Goal: Communication & Community: Answer question/provide support

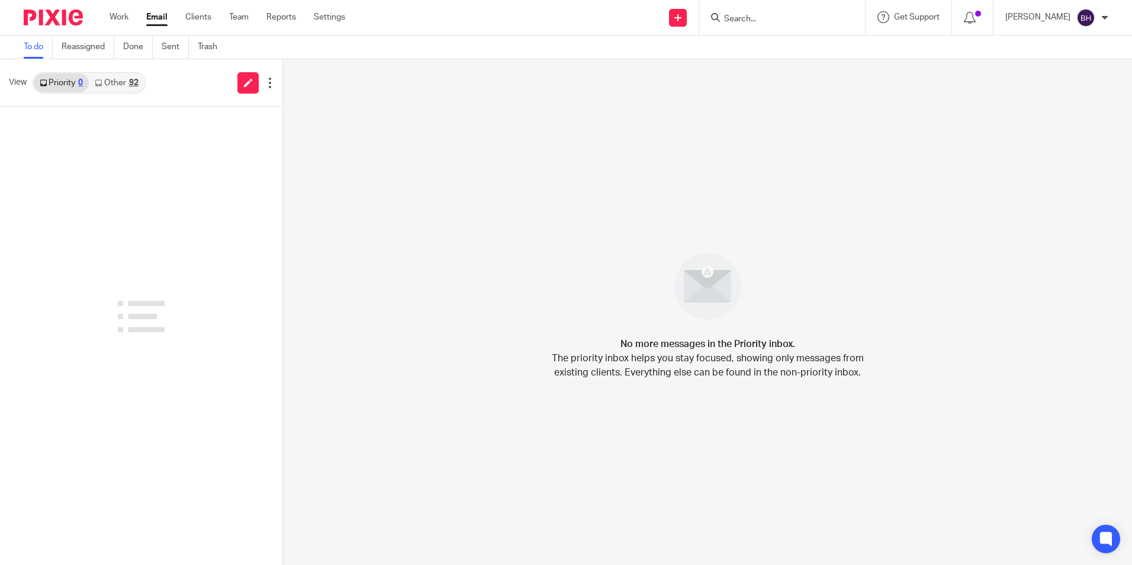
click at [129, 82] on link "Other 92" at bounding box center [116, 82] width 55 height 19
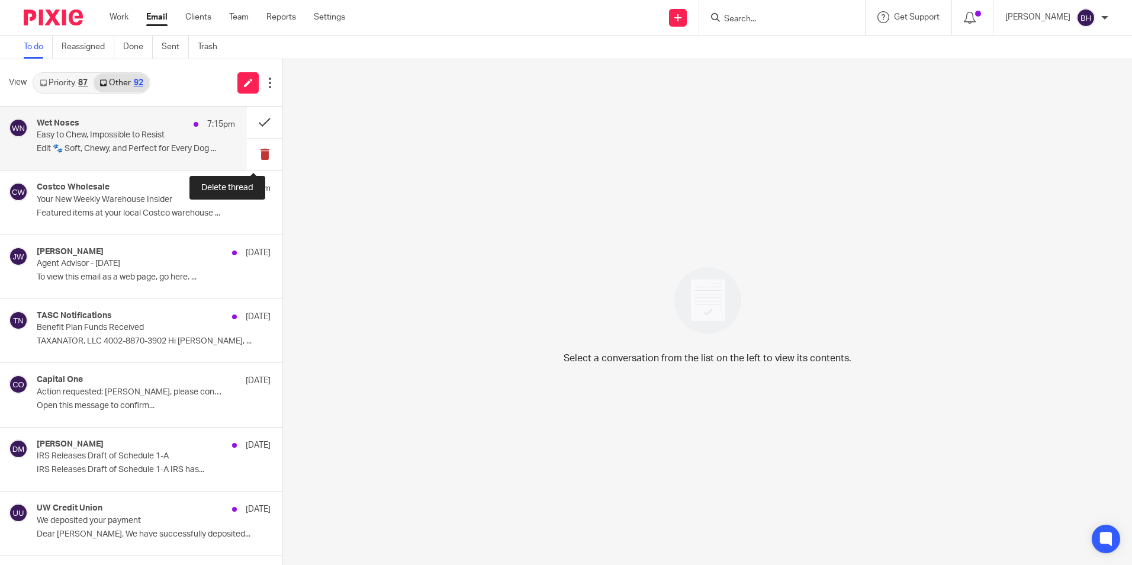
click at [255, 152] on button at bounding box center [265, 154] width 36 height 31
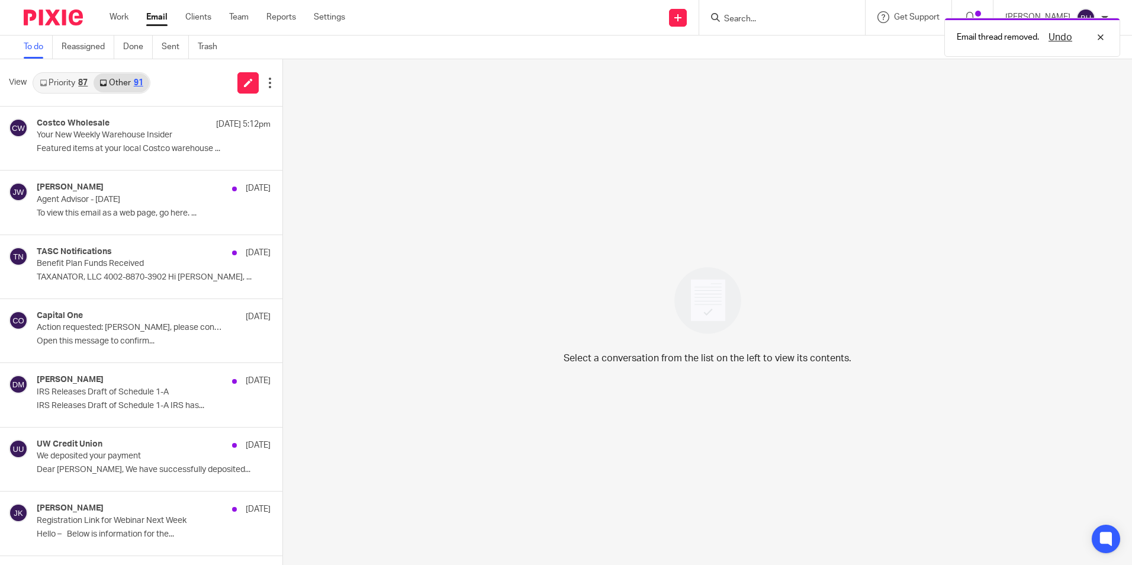
click at [62, 89] on link "Priority 87" at bounding box center [64, 82] width 60 height 19
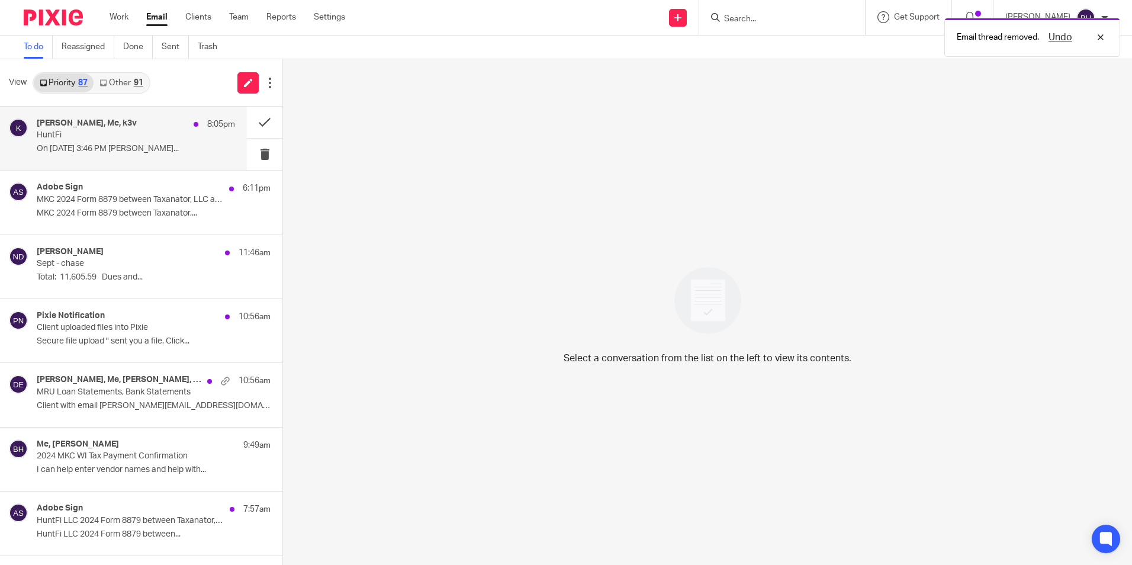
click at [78, 125] on h4 "Hunter Schmitt, Me, k3v" at bounding box center [87, 123] width 100 height 10
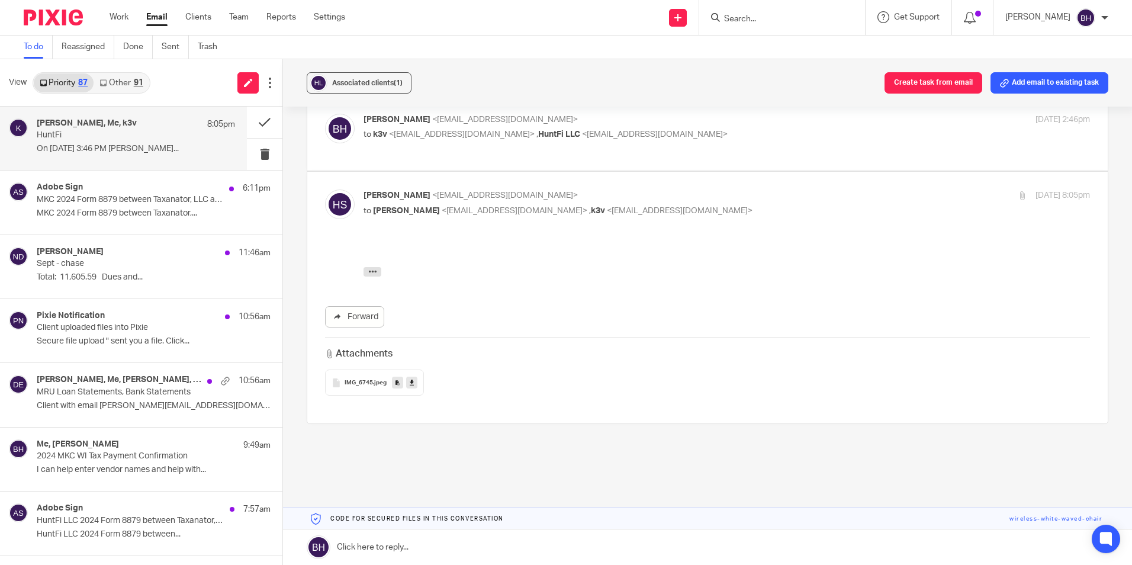
scroll to position [769, 0]
click at [369, 377] on span "IMG_6745" at bounding box center [359, 380] width 28 height 7
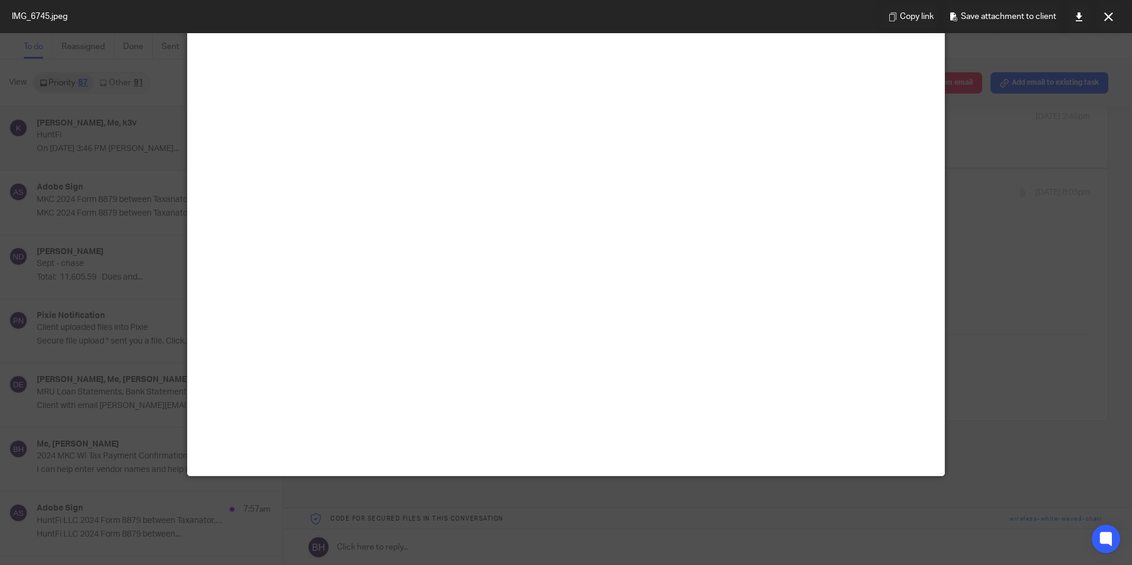
scroll to position [237, 0]
click at [1106, 15] on icon at bounding box center [1108, 16] width 9 height 9
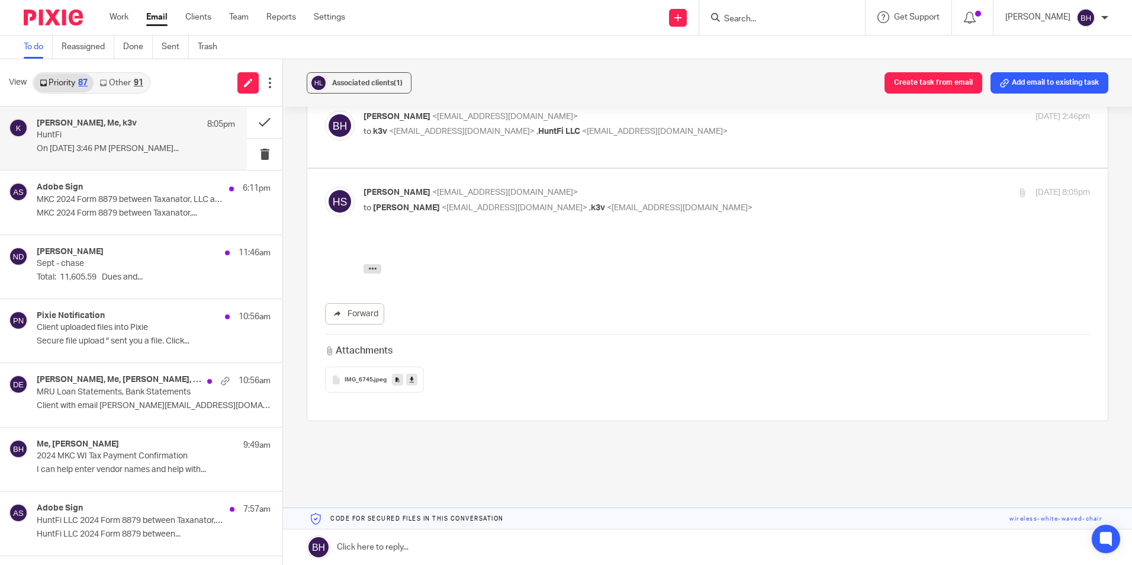
click at [451, 544] on link at bounding box center [707, 547] width 849 height 36
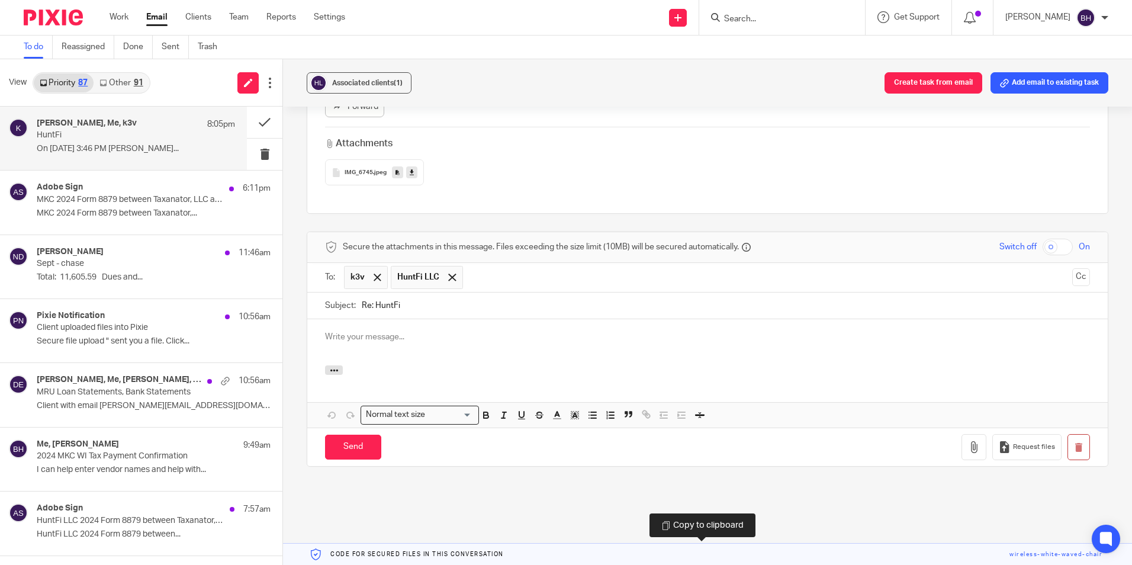
scroll to position [0, 0]
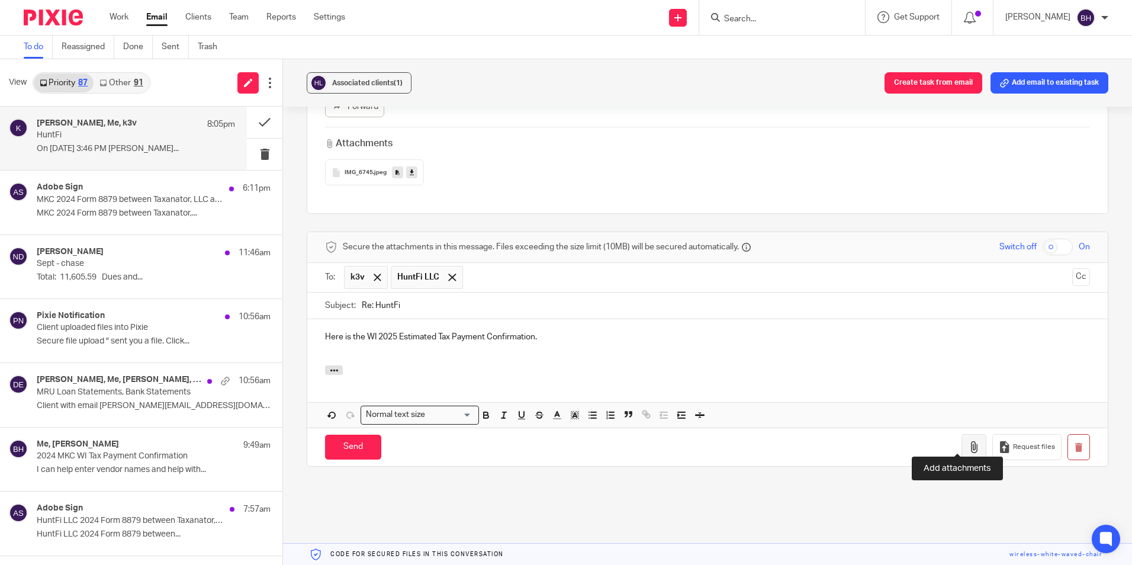
click at [962, 434] on button "button" at bounding box center [974, 447] width 25 height 27
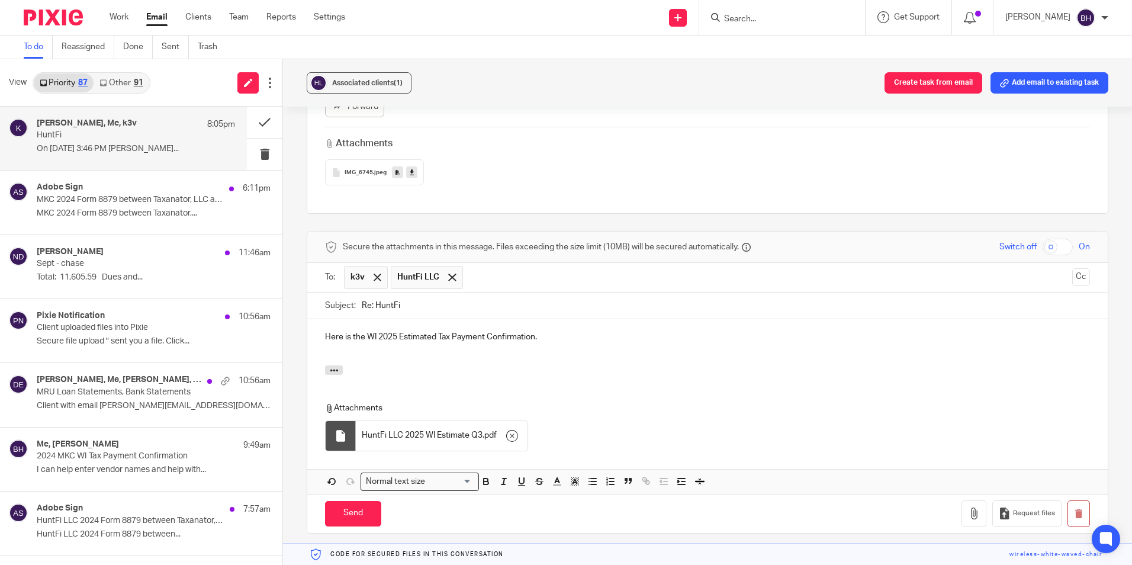
click at [1043, 239] on input "checkbox" at bounding box center [1058, 247] width 30 height 17
checkbox input "true"
click at [359, 505] on input "Send" at bounding box center [353, 513] width 56 height 25
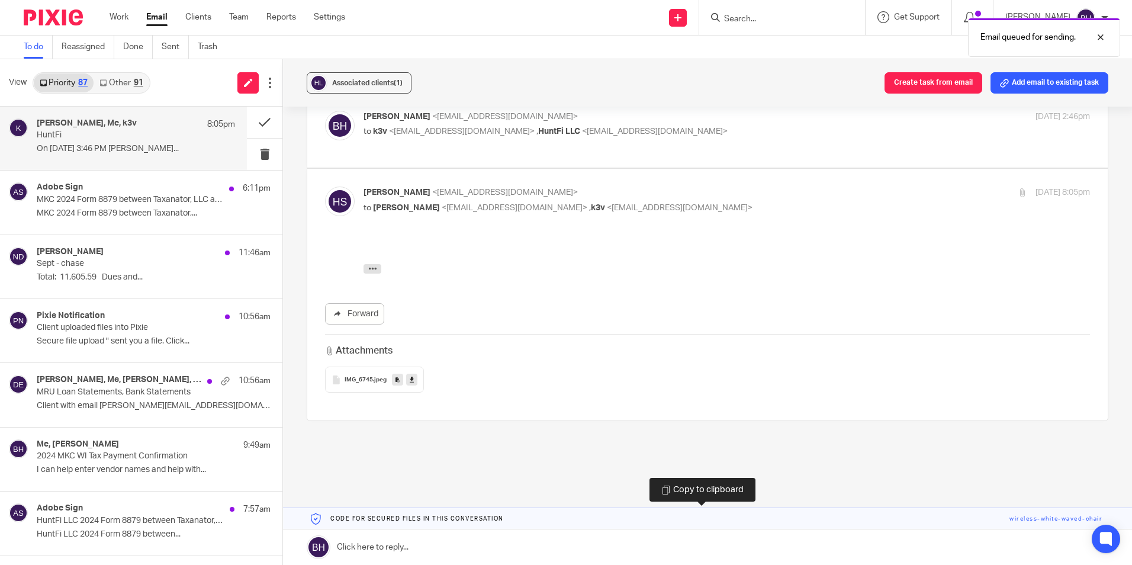
click at [381, 523] on link at bounding box center [707, 518] width 849 height 21
drag, startPoint x: 381, startPoint y: 523, endPoint x: 377, endPoint y: 539, distance: 17.0
click at [377, 539] on link at bounding box center [707, 547] width 849 height 36
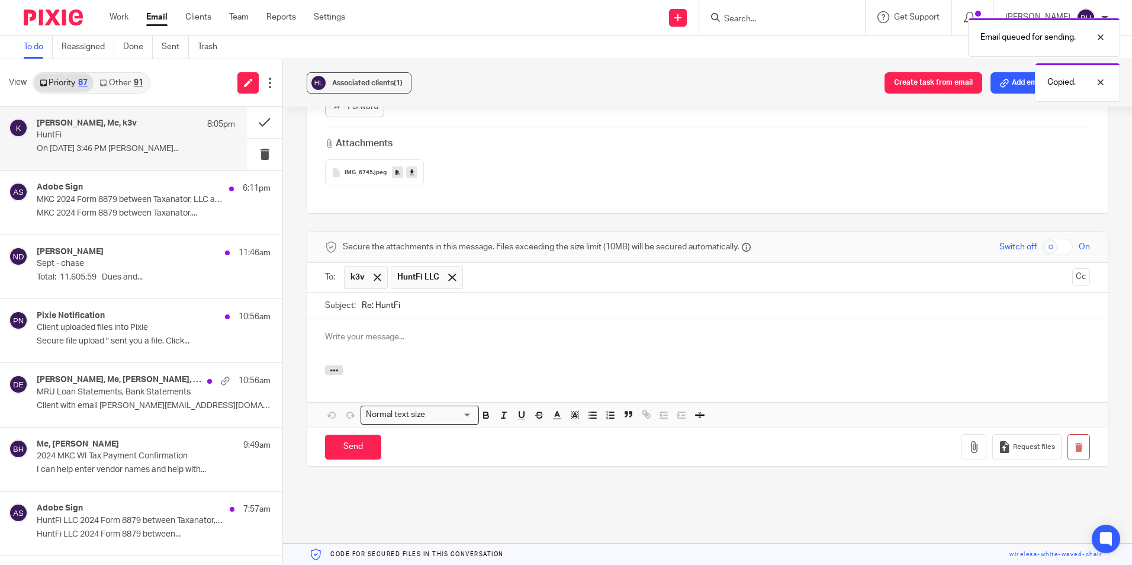
scroll to position [0, 0]
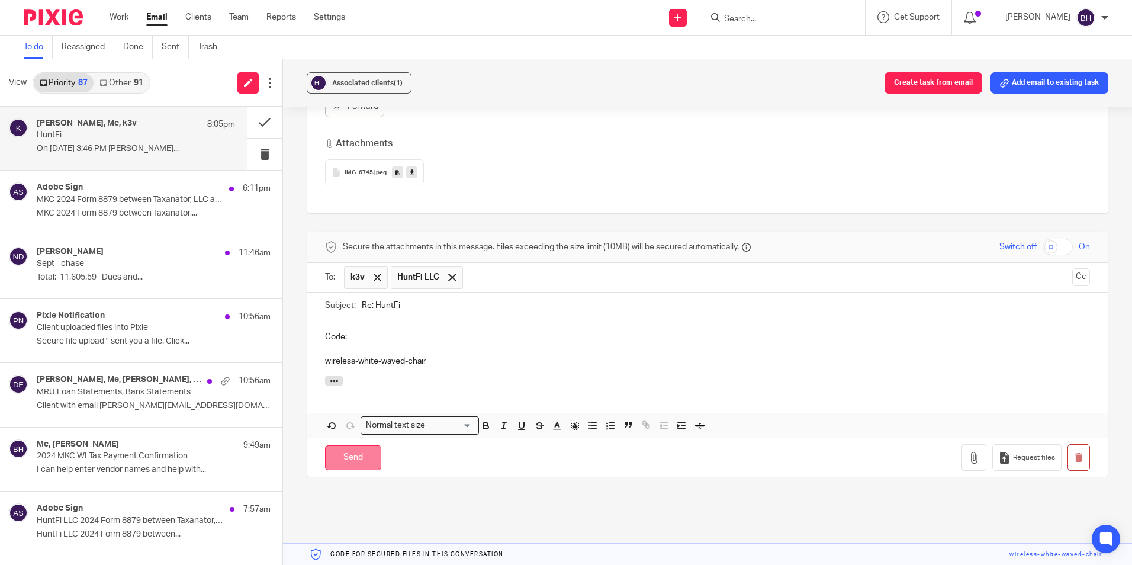
click at [360, 445] on input "Send" at bounding box center [353, 457] width 56 height 25
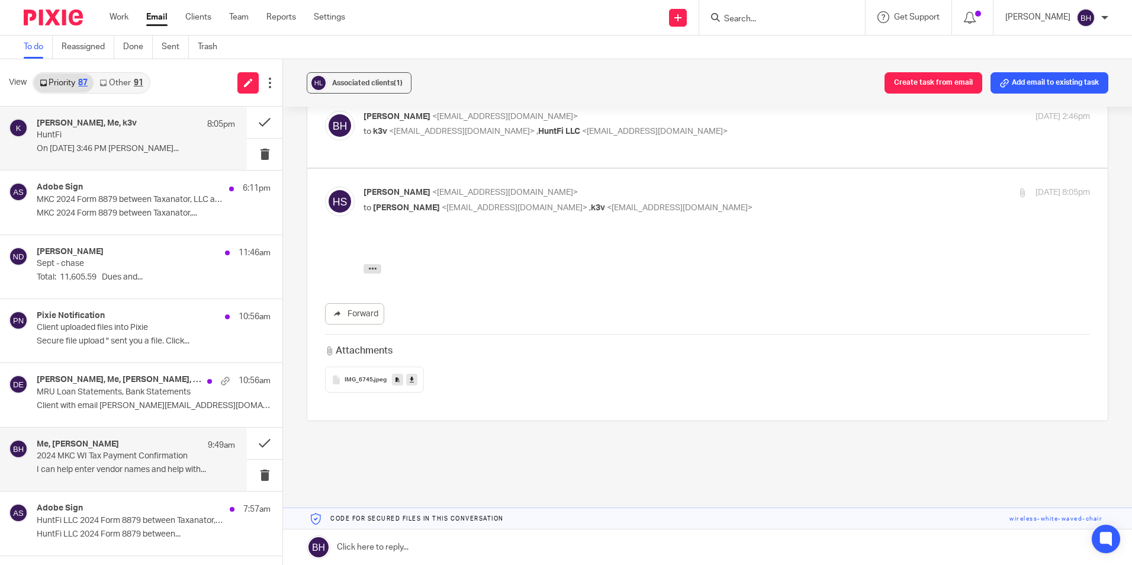
click at [150, 452] on p "2024 MKC WI Tax Payment Confirmation" at bounding box center [116, 456] width 159 height 10
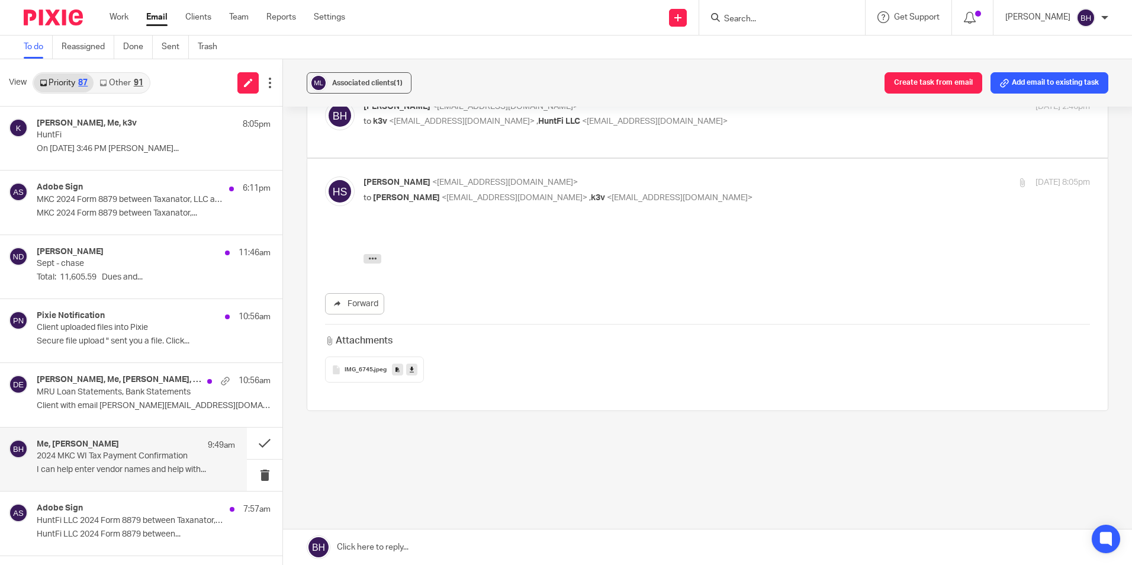
scroll to position [745, 0]
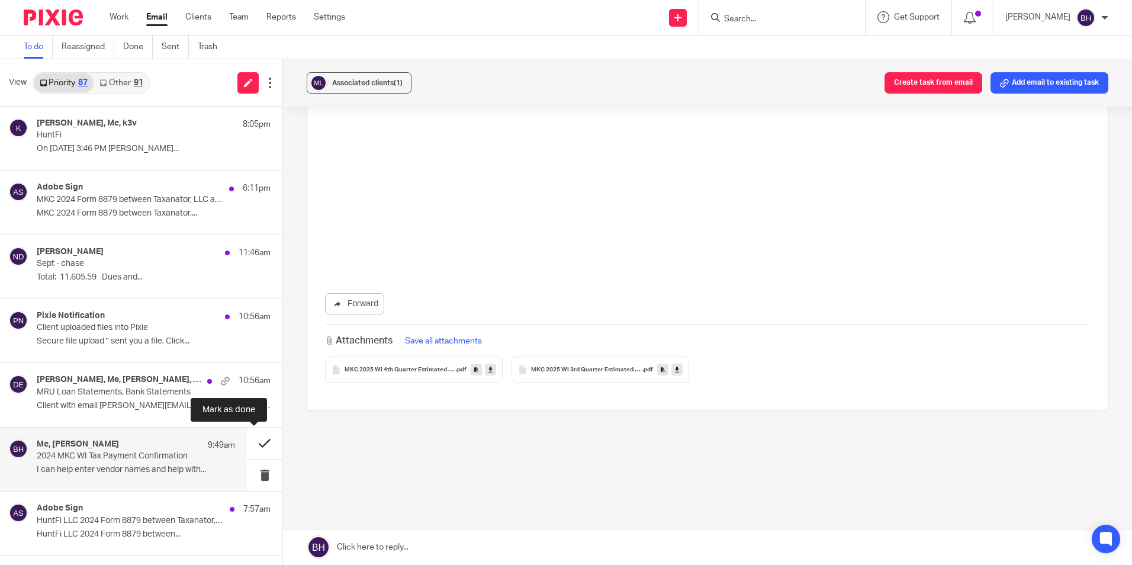
click at [256, 439] on button at bounding box center [265, 442] width 36 height 31
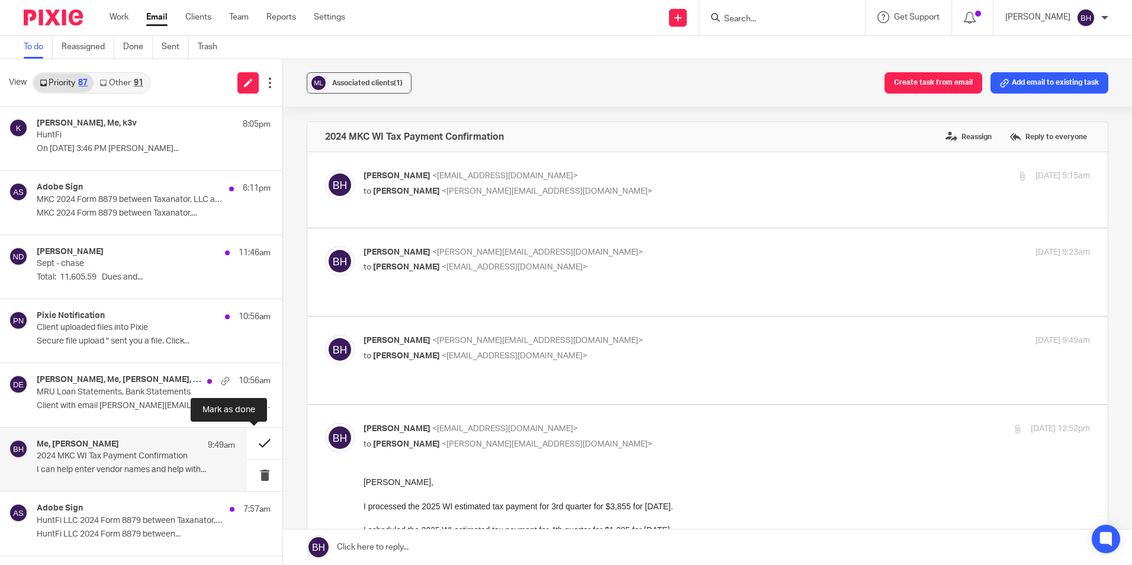
scroll to position [0, 0]
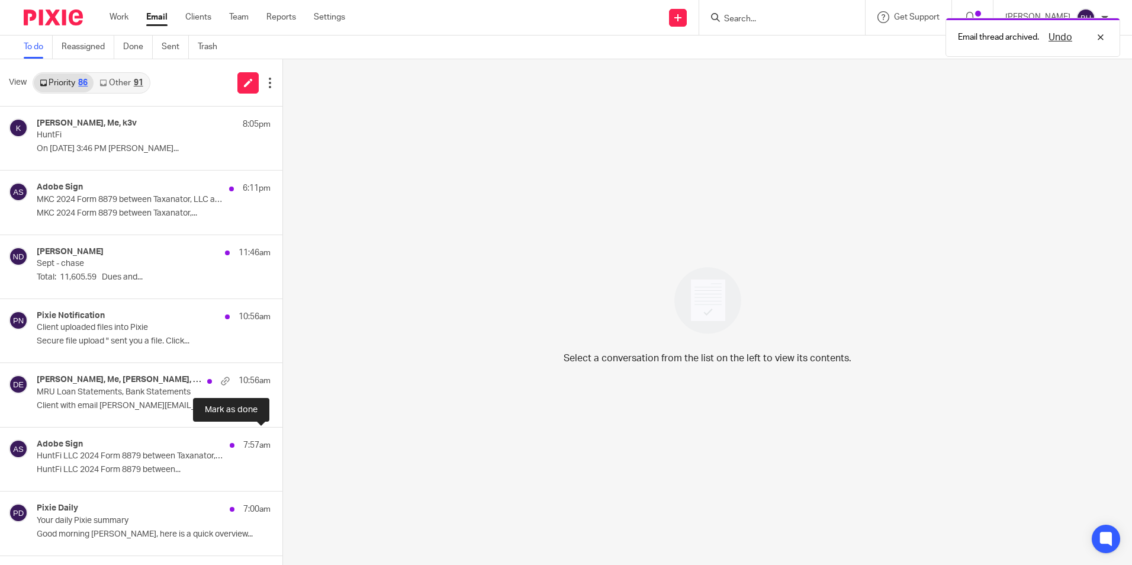
click at [282, 439] on button at bounding box center [286, 442] width 9 height 31
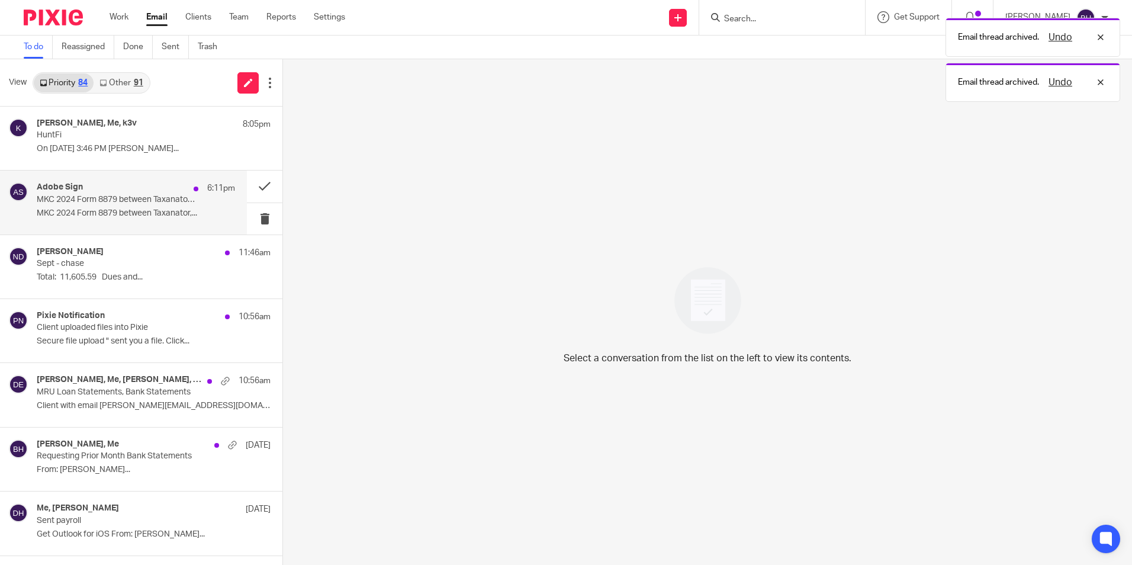
click at [157, 201] on p "MKC 2024 Form 8879 between Taxanator, LLC and Elizabeth Kyte is Signed and File…" at bounding box center [116, 200] width 159 height 10
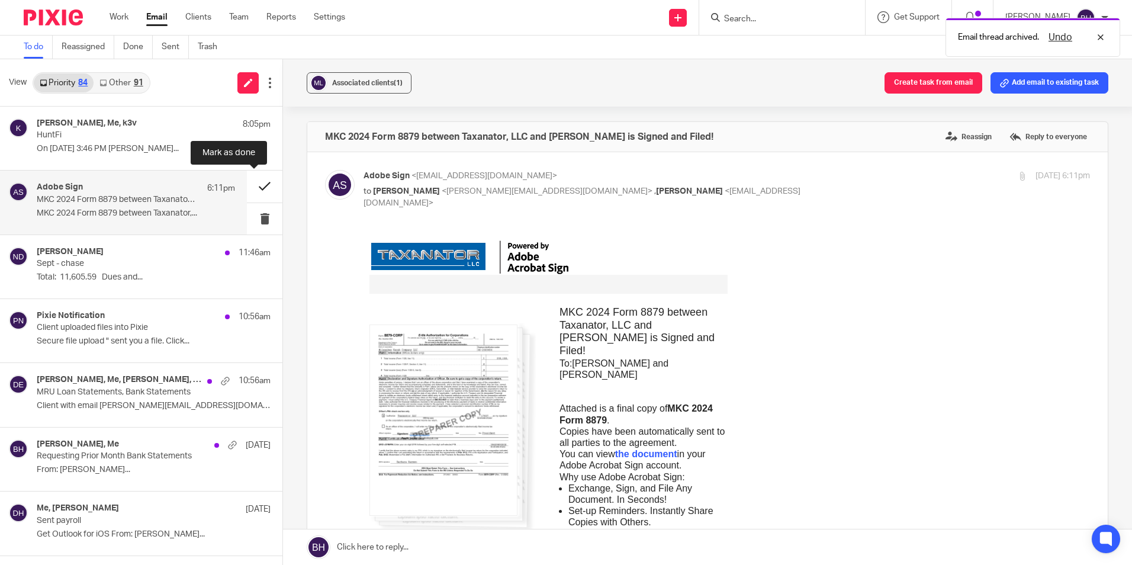
click at [250, 183] on button at bounding box center [265, 186] width 36 height 31
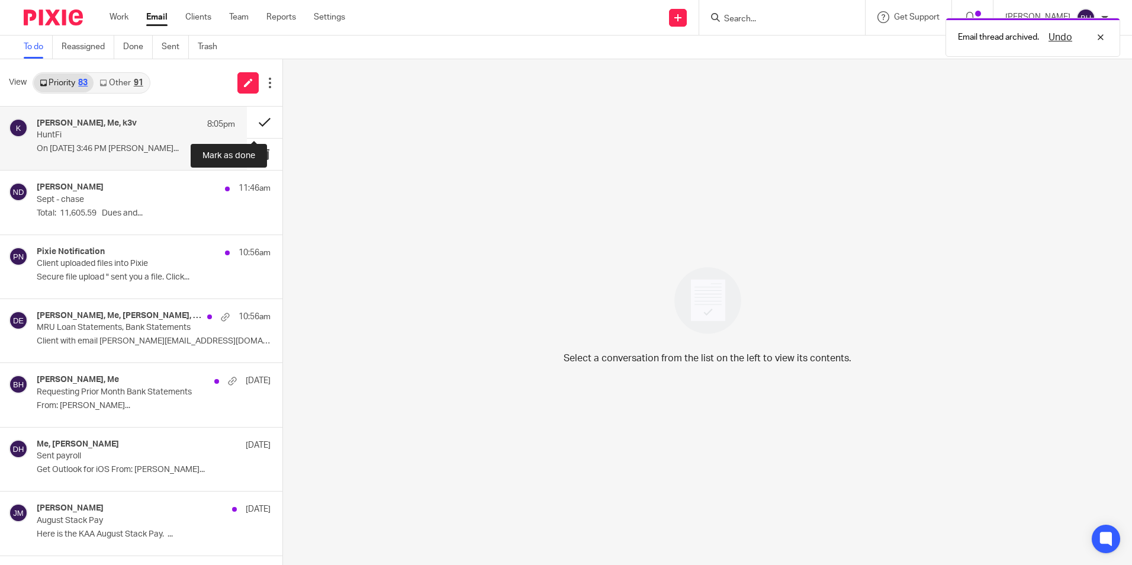
click at [250, 121] on button at bounding box center [265, 122] width 36 height 31
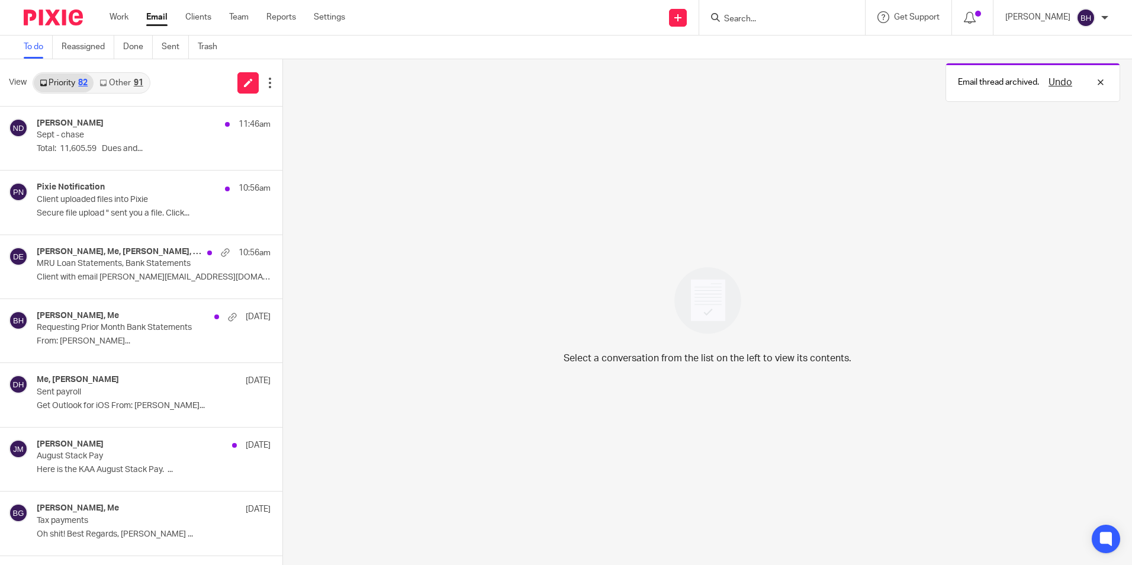
click at [139, 85] on div "91" at bounding box center [138, 83] width 9 height 8
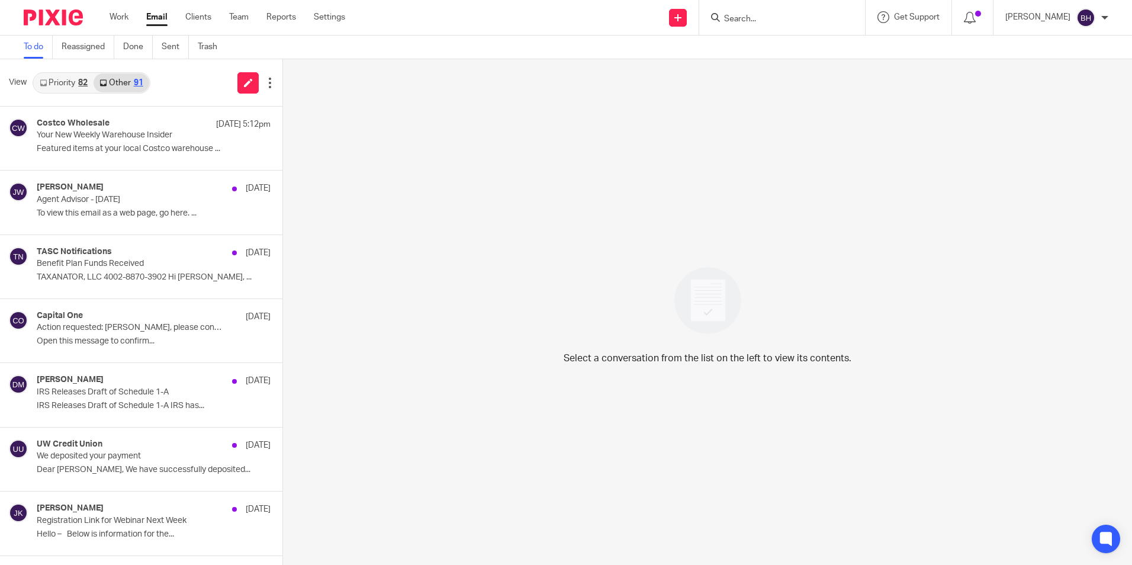
click at [94, 73] on link "Other 91" at bounding box center [121, 82] width 55 height 19
click at [1042, 12] on p "[PERSON_NAME]" at bounding box center [1037, 17] width 65 height 12
click at [1060, 85] on span "Logout" at bounding box center [1053, 82] width 27 height 8
